Goal: Task Accomplishment & Management: Manage account settings

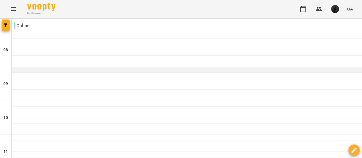
scroll to position [298, 0]
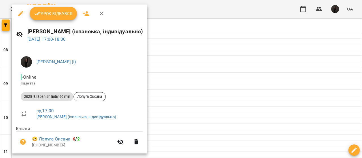
click at [53, 14] on span "Урок відбувся" at bounding box center [53, 13] width 38 height 7
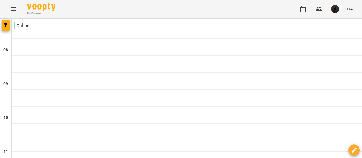
scroll to position [332, 0]
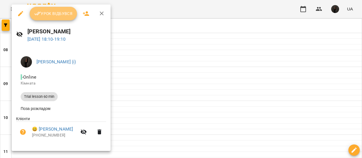
click at [55, 10] on button "Урок відбувся" at bounding box center [54, 14] width 48 height 14
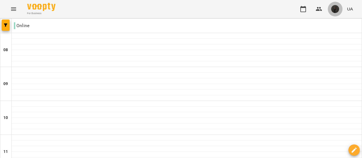
click at [338, 8] on img "button" at bounding box center [335, 9] width 8 height 8
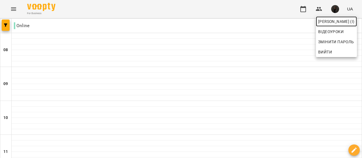
click at [336, 21] on span "[PERSON_NAME] (і)" at bounding box center [336, 21] width 36 height 7
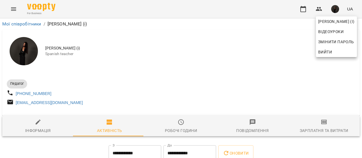
click at [168, 91] on div at bounding box center [181, 79] width 362 height 158
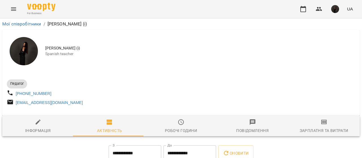
click at [315, 116] on div at bounding box center [181, 113] width 358 height 5
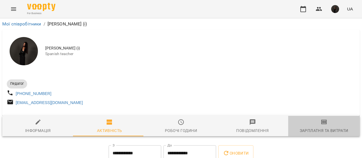
click at [324, 125] on span "Зарплатня та Витрати" at bounding box center [324, 126] width 65 height 15
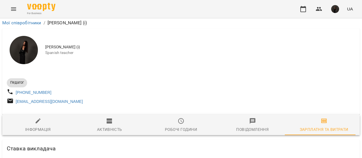
scroll to position [1493, 0]
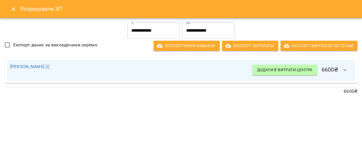
click at [12, 8] on icon "Close" at bounding box center [13, 9] width 7 height 7
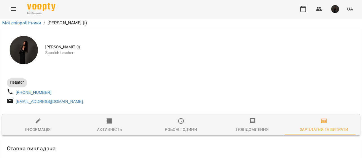
scroll to position [41, 0]
click at [107, 126] on div "Активність" at bounding box center [109, 129] width 25 height 7
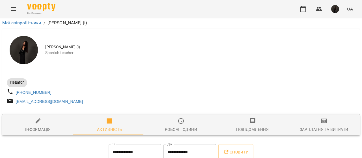
scroll to position [0, 0]
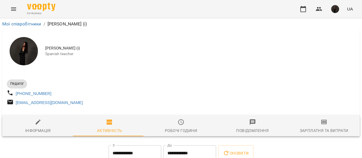
click at [178, 128] on span "Робочі години" at bounding box center [181, 126] width 65 height 15
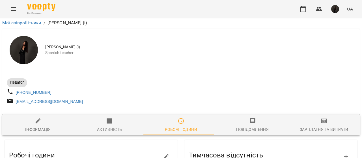
scroll to position [76, 0]
click at [54, 118] on span "Інформація" at bounding box center [38, 125] width 65 height 15
select select "**"
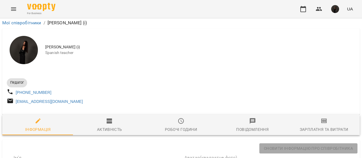
scroll to position [173, 0]
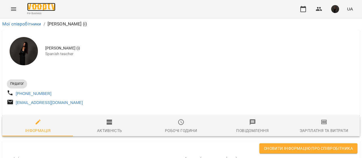
click at [43, 8] on img at bounding box center [41, 7] width 28 height 8
